Goal: Information Seeking & Learning: Learn about a topic

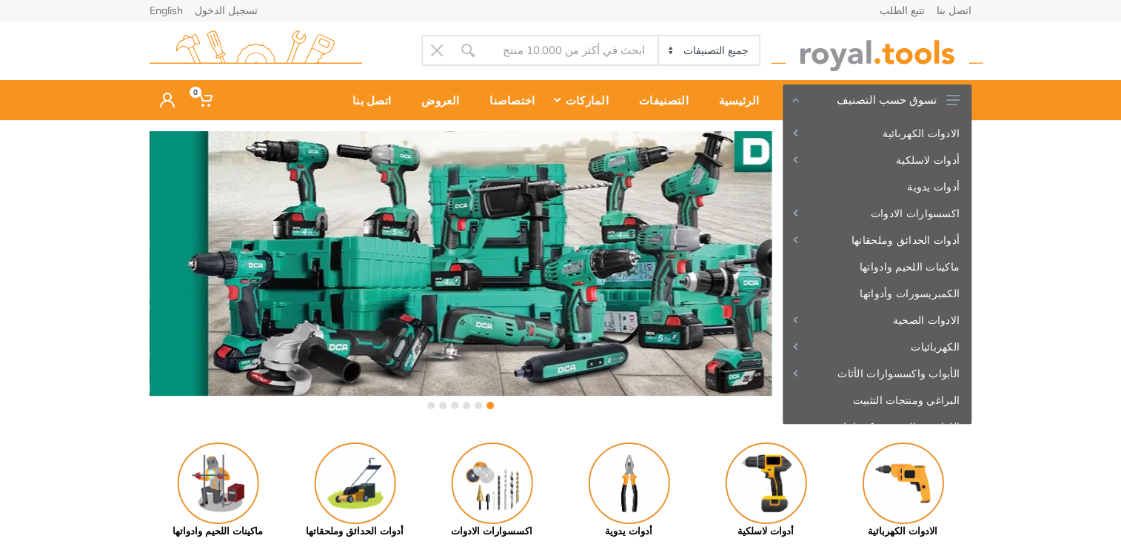
click at [557, 40] on input "Site search" at bounding box center [571, 50] width 174 height 31
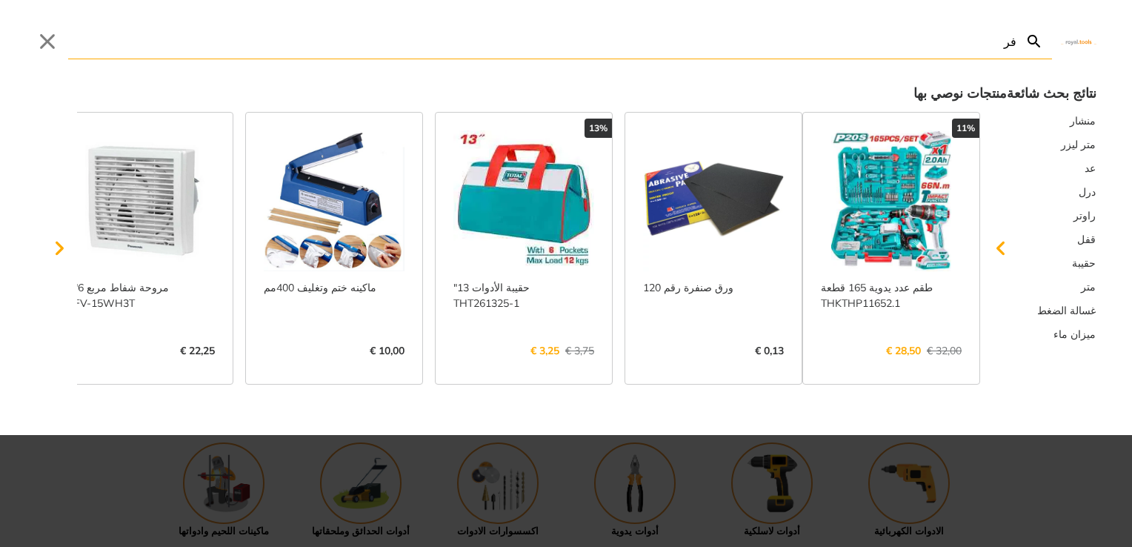
type input "فري"
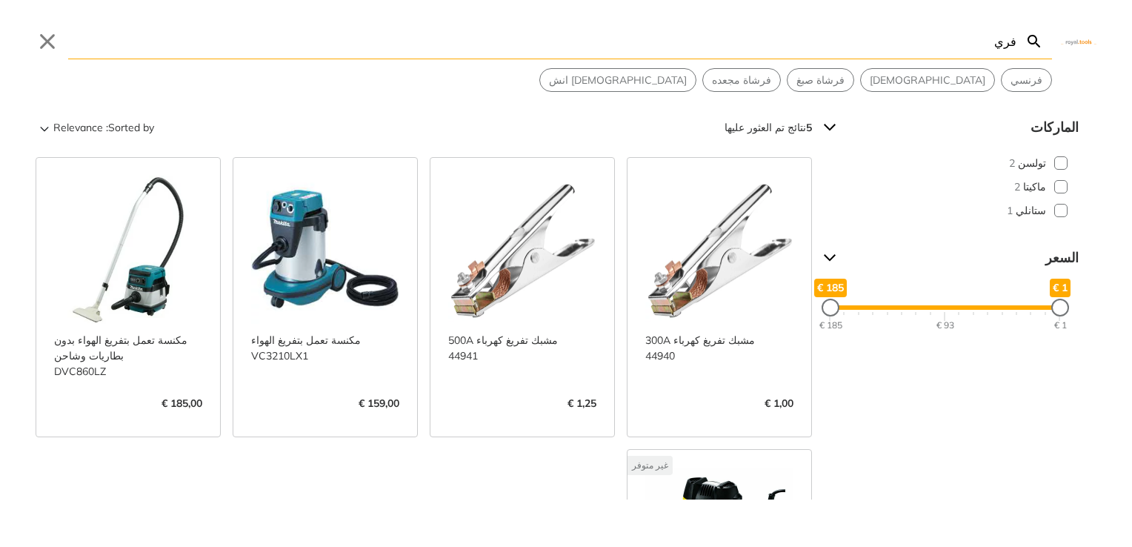
type input "فري"
click at [43, 39] on button "Close" at bounding box center [48, 42] width 24 height 24
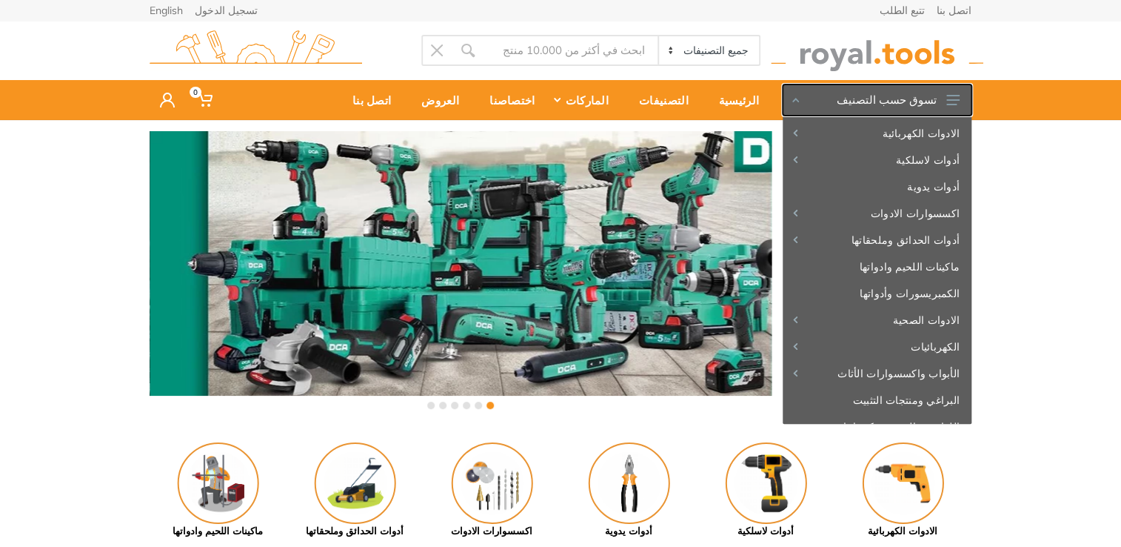
click at [952, 102] on icon at bounding box center [953, 100] width 13 height 10
click at [583, 51] on input "Site search" at bounding box center [571, 50] width 174 height 31
click at [681, 61] on body "0 0" at bounding box center [560, 273] width 1121 height 547
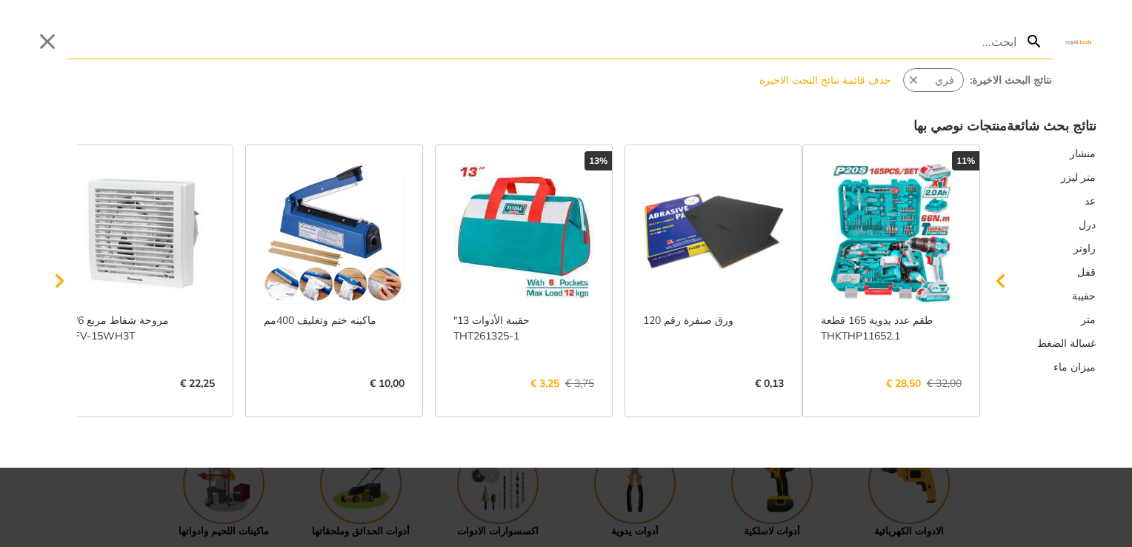
click at [553, 398] on link "عرض المزيد ->" at bounding box center [523, 398] width 141 height 0
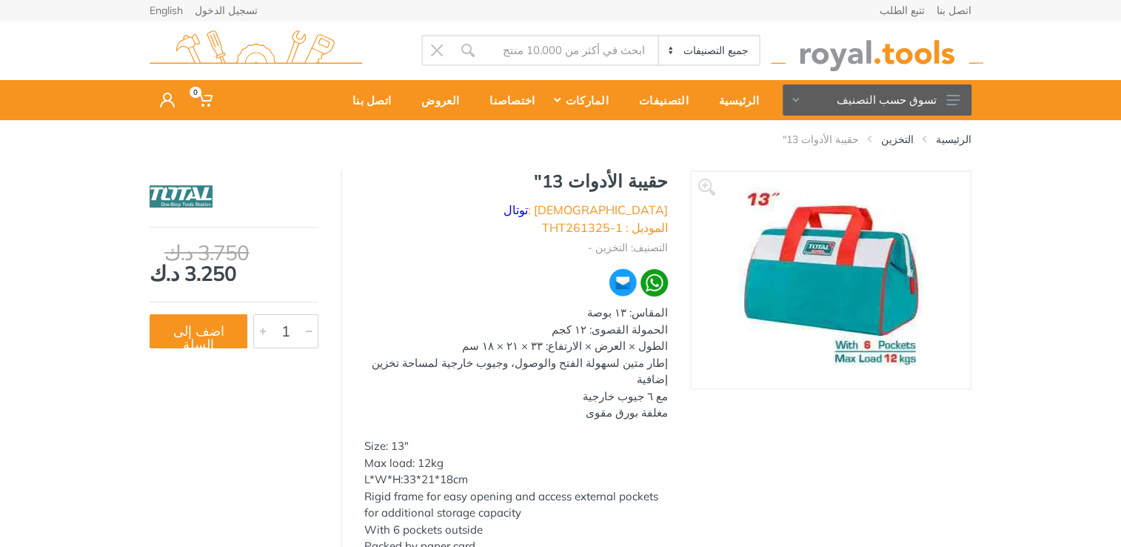
click at [774, 236] on img at bounding box center [830, 279] width 185 height 185
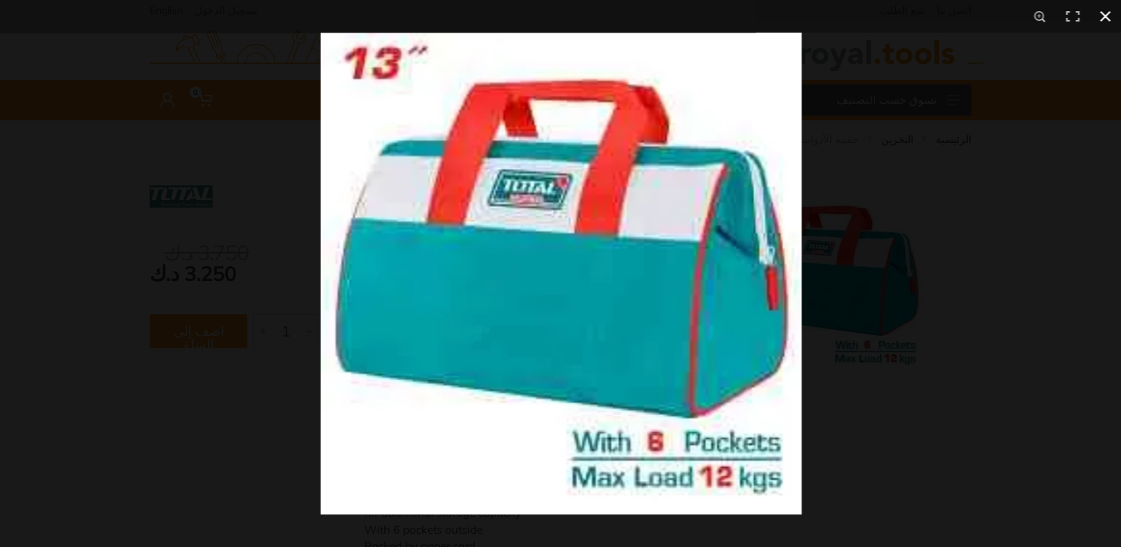
click at [178, 432] on div at bounding box center [560, 273] width 1121 height 547
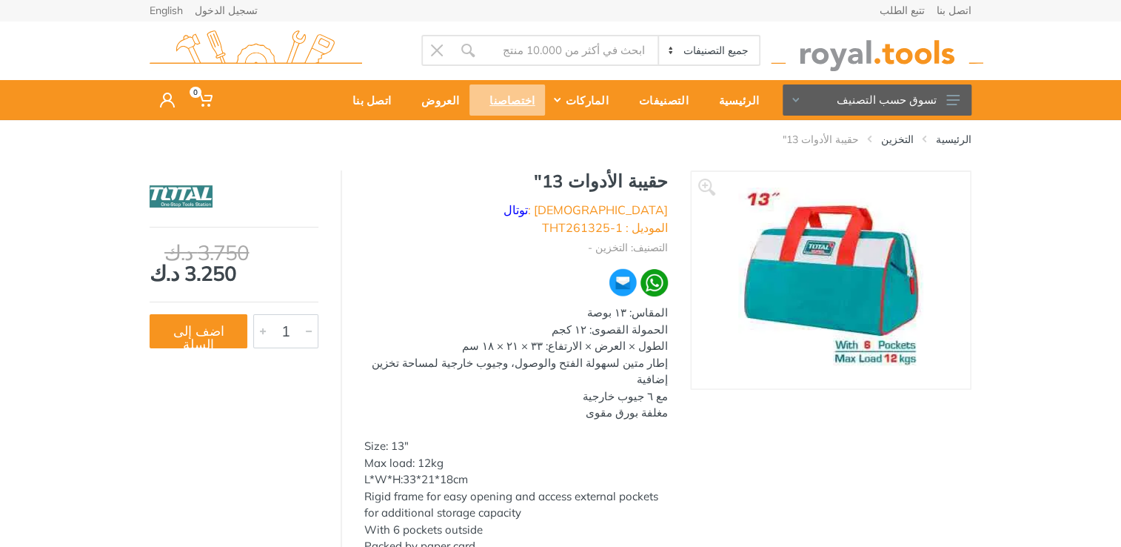
click at [541, 110] on div "اختصاصنا" at bounding box center [508, 99] width 76 height 31
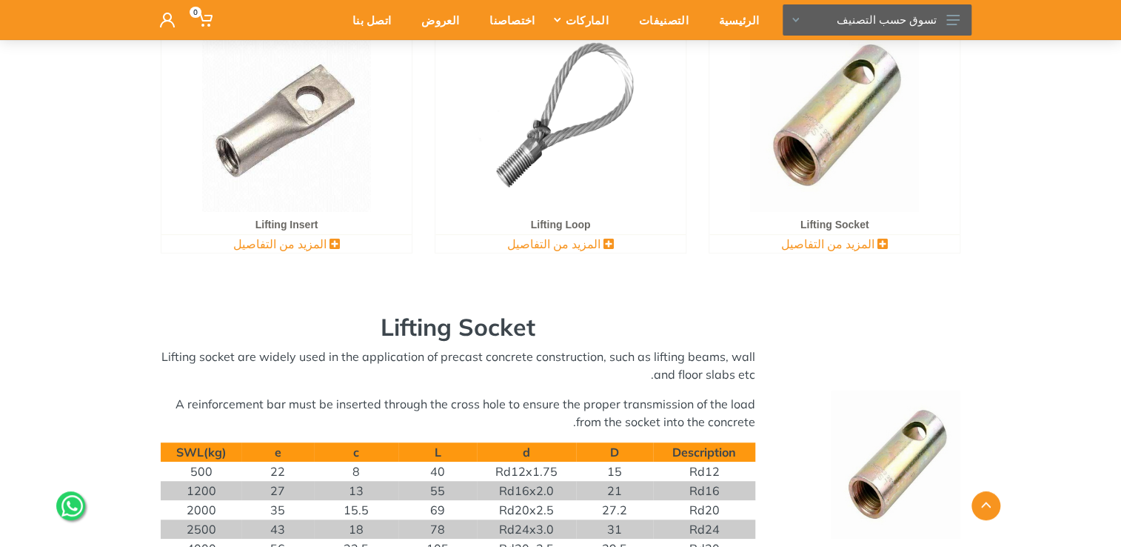
scroll to position [187, 0]
